Goal: Register for event/course

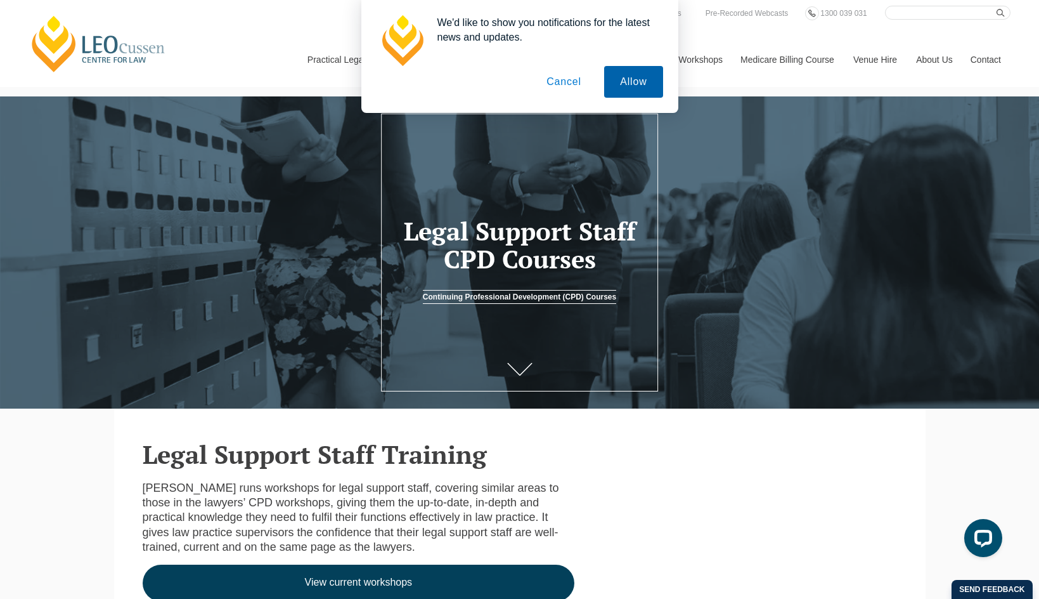
click at [620, 92] on button "Allow" at bounding box center [633, 82] width 58 height 32
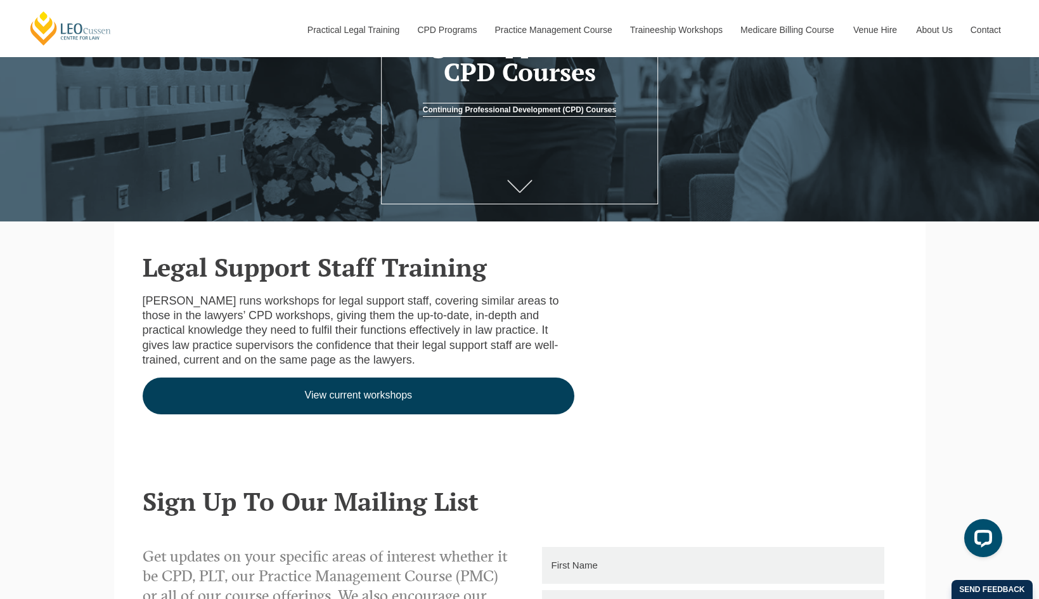
scroll to position [190, 0]
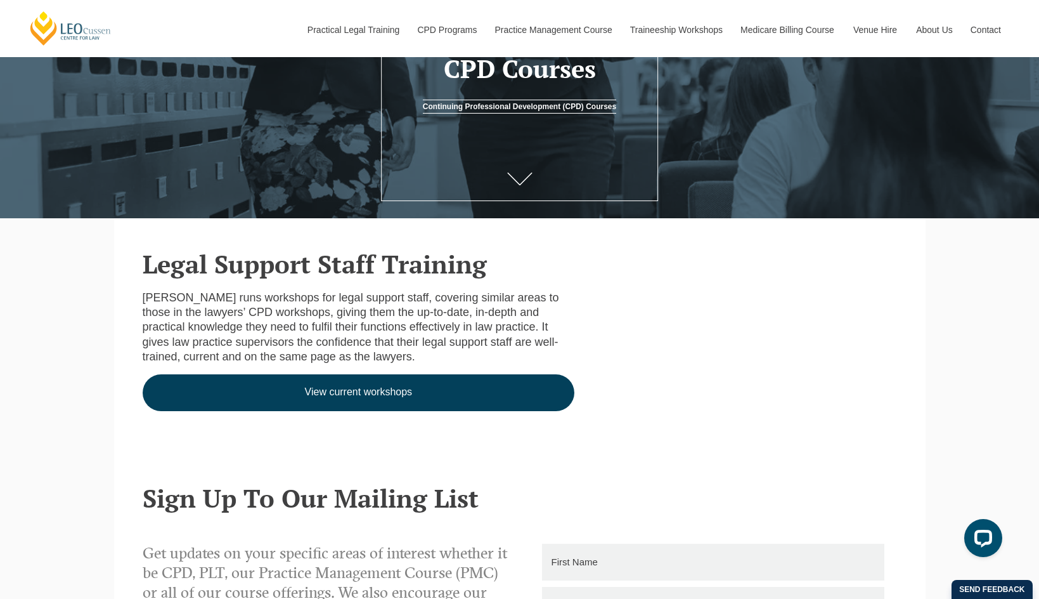
click at [412, 397] on link "View current workshops" at bounding box center [359, 392] width 432 height 37
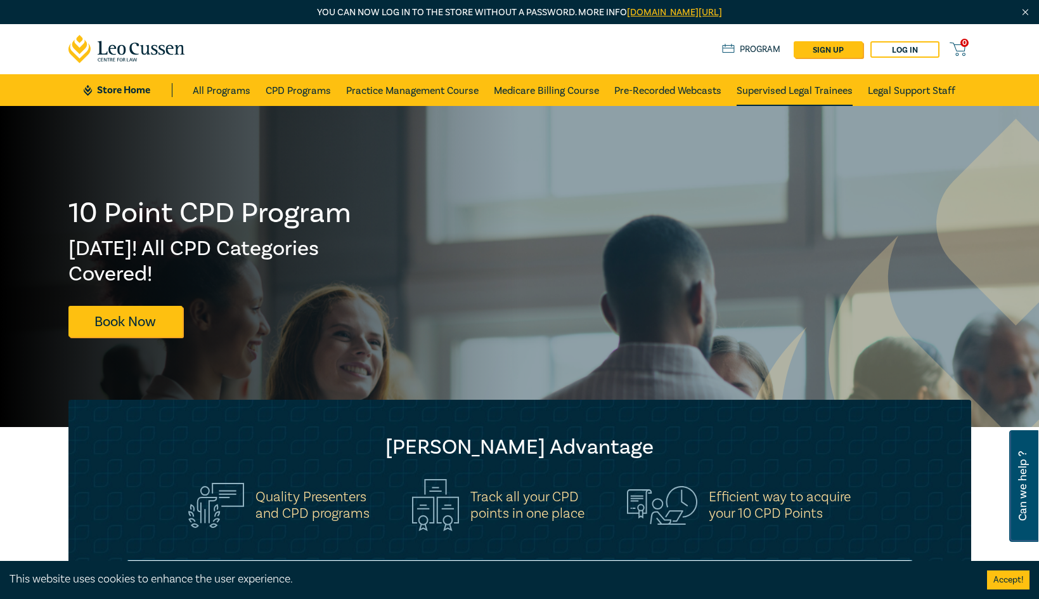
click at [802, 93] on link "Supervised Legal Trainees" at bounding box center [795, 90] width 116 height 32
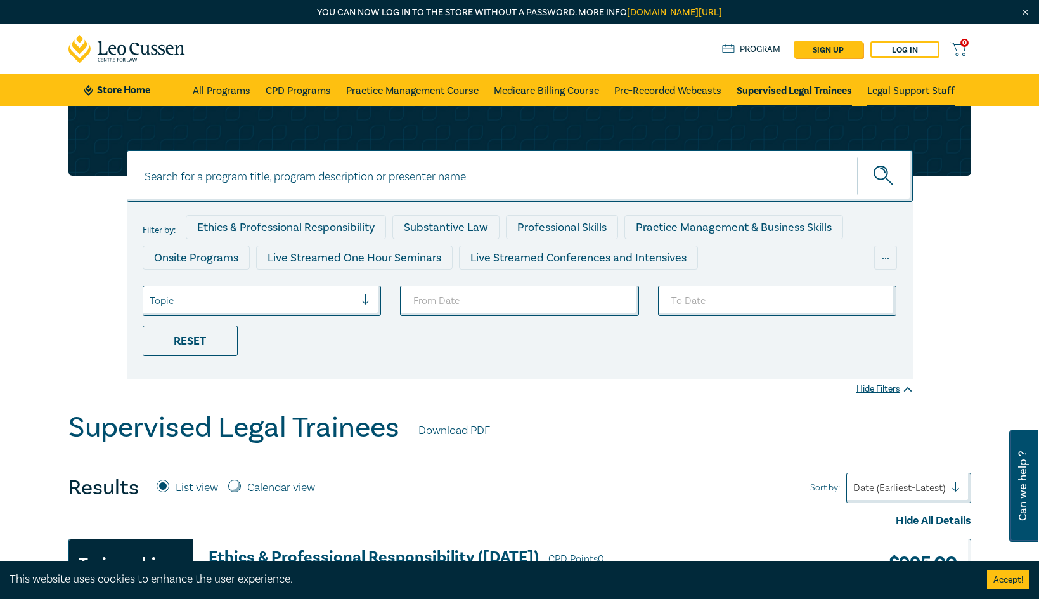
click at [922, 86] on link "Legal Support Staff" at bounding box center [912, 90] width 88 height 32
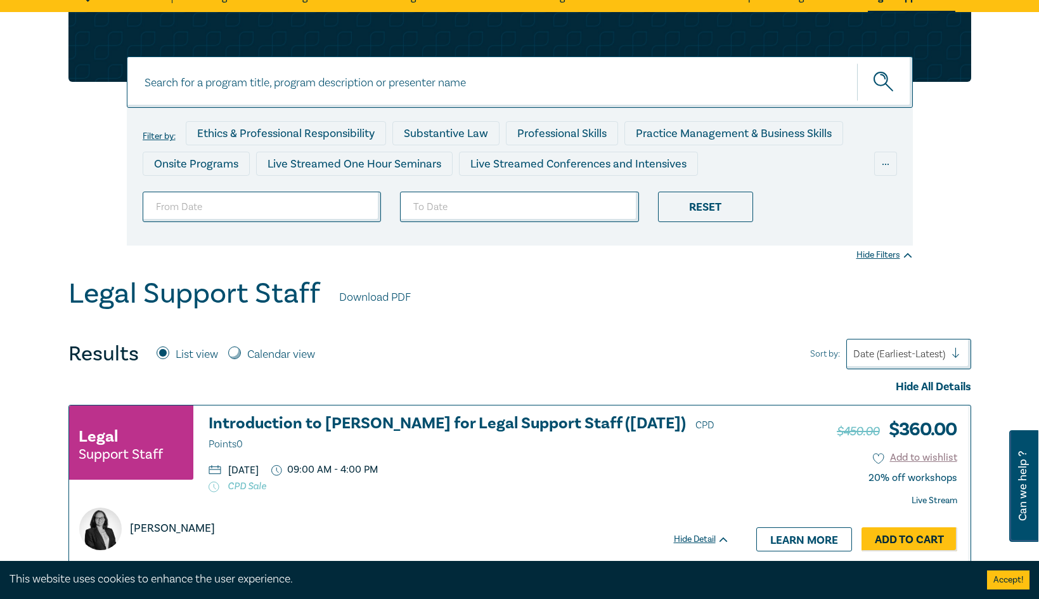
scroll to position [127, 0]
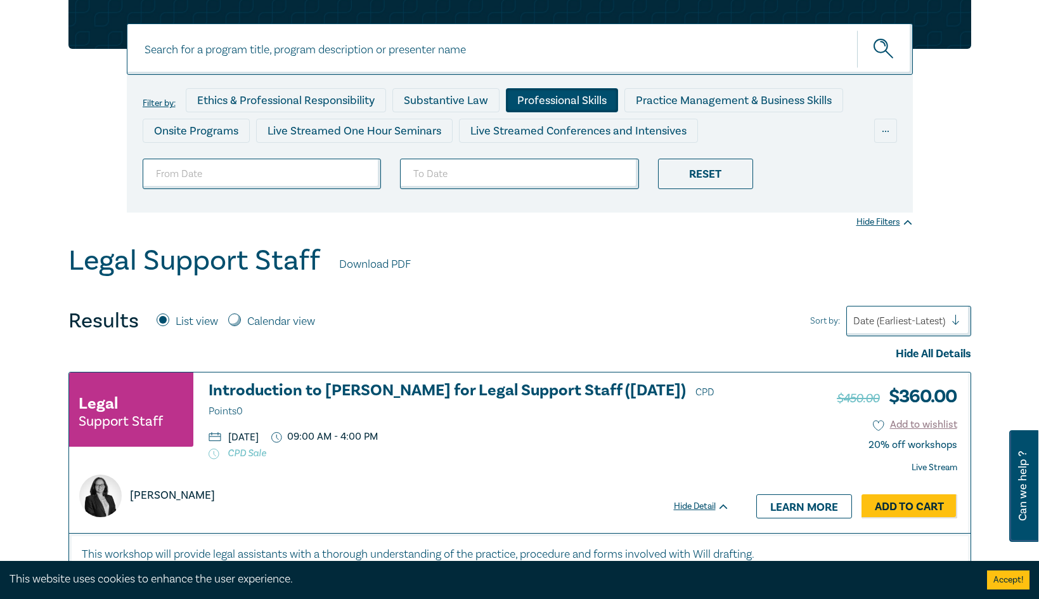
click at [578, 101] on div "Professional Skills" at bounding box center [562, 100] width 112 height 24
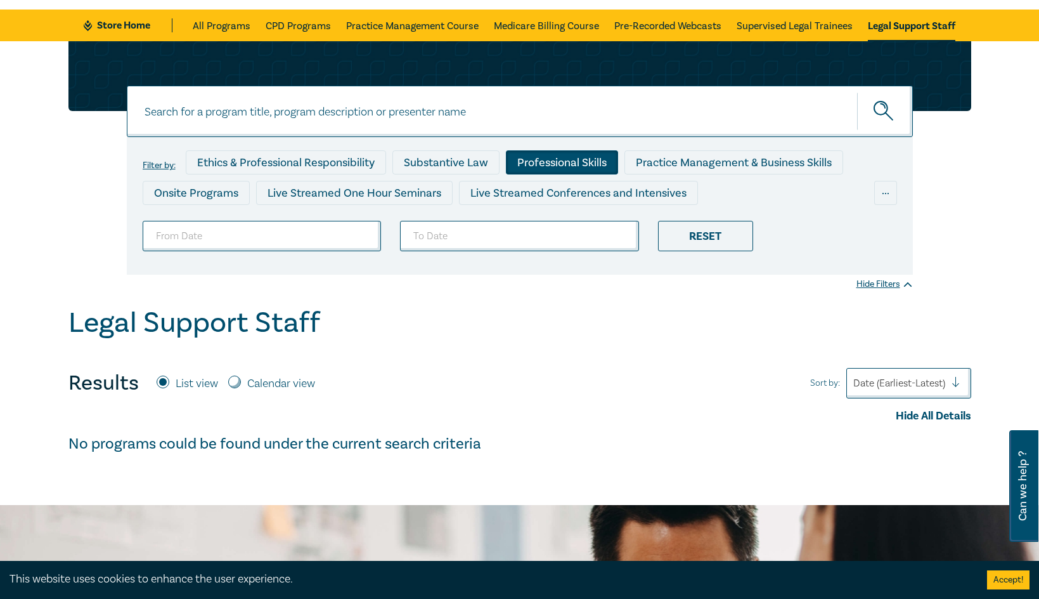
scroll to position [63, 0]
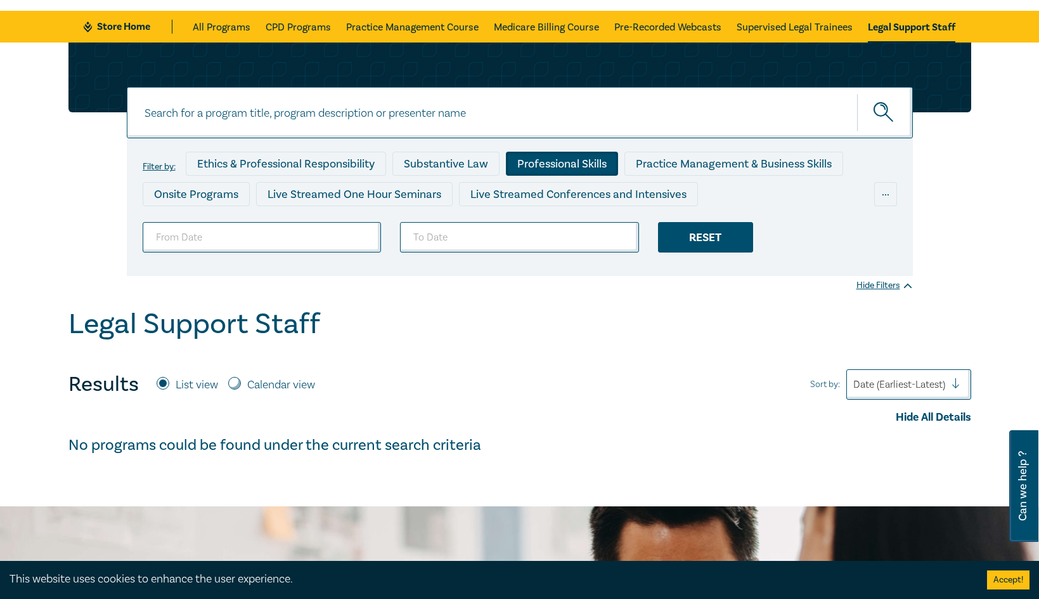
click at [690, 240] on div "Reset" at bounding box center [705, 237] width 95 height 30
